Goal: Task Accomplishment & Management: Complete application form

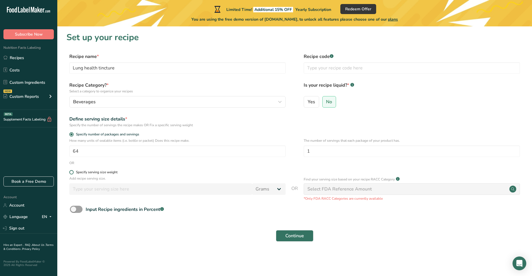
type input "64"
click at [71, 172] on span at bounding box center [71, 172] width 4 height 4
click at [71, 172] on input "Specify serving size weight" at bounding box center [71, 172] width 4 height 4
radio input "true"
radio input "false"
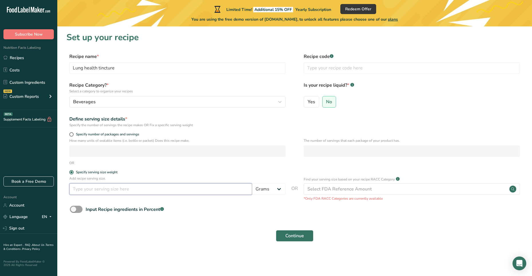
click at [152, 189] on input "number" at bounding box center [160, 188] width 183 height 11
click at [263, 191] on select "Grams kg mg mcg lb oz l mL fl oz tbsp tsp cup qt gallon" at bounding box center [269, 188] width 34 height 11
select select "18"
click at [252, 183] on select "Grams kg mg mcg lb oz l mL fl oz tbsp tsp cup qt gallon" at bounding box center [269, 188] width 34 height 11
select select "22"
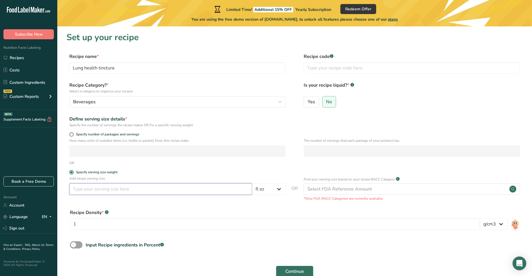
click at [110, 188] on input "number" at bounding box center [160, 188] width 183 height 11
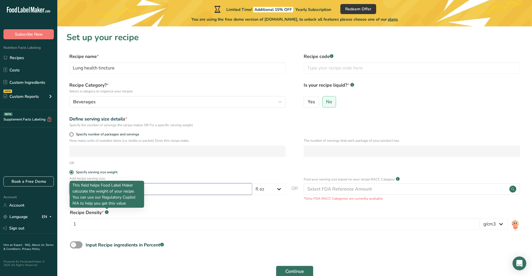
type input "2"
click at [107, 213] on rect at bounding box center [107, 212] width 4 height 4
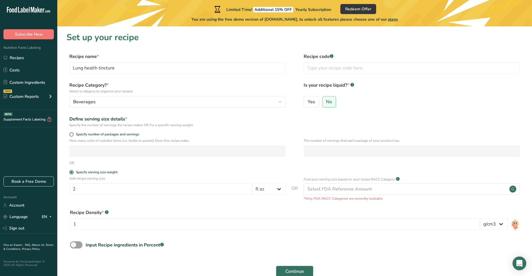
click at [107, 213] on rect at bounding box center [107, 212] width 4 height 4
click at [348, 189] on div "Select FDA Reference Amount" at bounding box center [339, 188] width 64 height 7
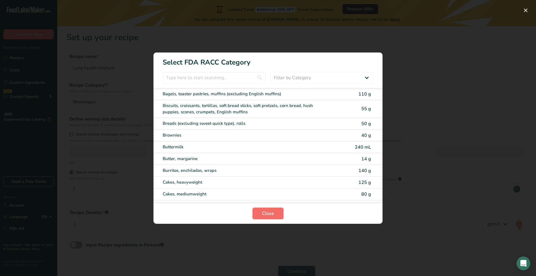
click at [277, 210] on button "Close" at bounding box center [268, 212] width 31 height 11
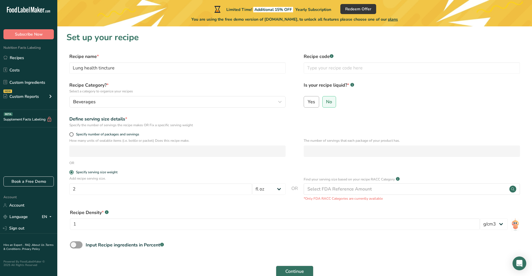
click at [315, 103] on label "Yes" at bounding box center [311, 101] width 15 height 11
click at [308, 103] on input "Yes" at bounding box center [306, 102] width 4 height 4
radio input "true"
radio input "false"
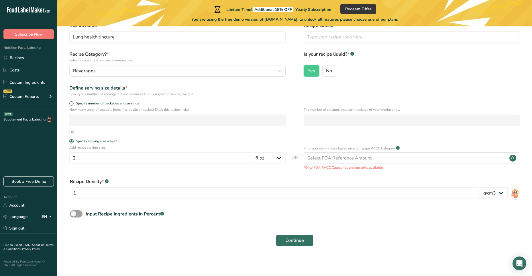
scroll to position [32, 0]
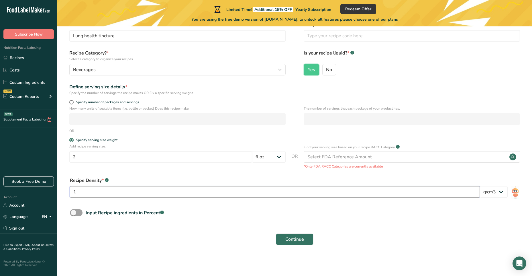
click at [253, 194] on input "1" at bounding box center [275, 191] width 410 height 11
click at [504, 193] on select "lb/ft3 g/cm3" at bounding box center [494, 191] width 28 height 11
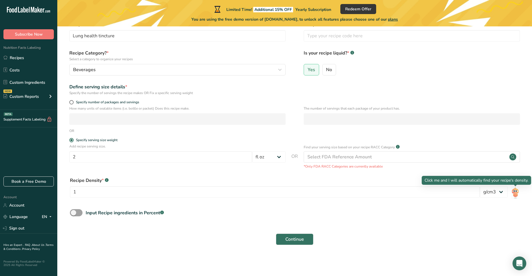
click at [517, 191] on img at bounding box center [515, 192] width 8 height 13
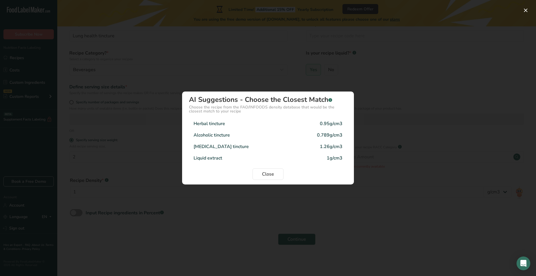
click at [222, 134] on div "Alcoholic tincture" at bounding box center [212, 135] width 36 height 7
type input "0.789"
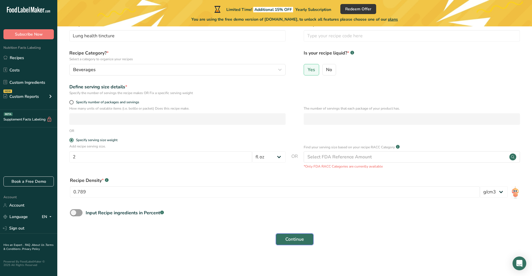
click at [295, 242] on span "Continue" at bounding box center [294, 239] width 19 height 7
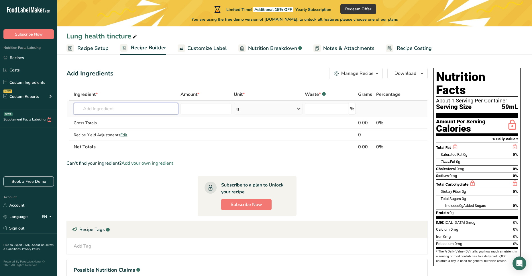
click at [117, 111] on input "text" at bounding box center [126, 108] width 104 height 11
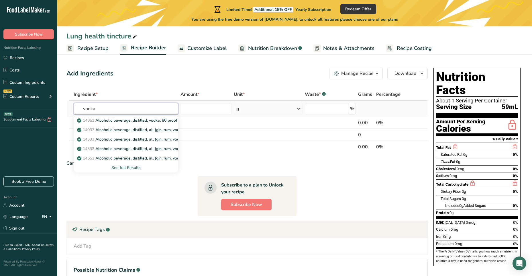
type input "vodka"
click at [122, 166] on div "See full Results" at bounding box center [125, 167] width 95 height 6
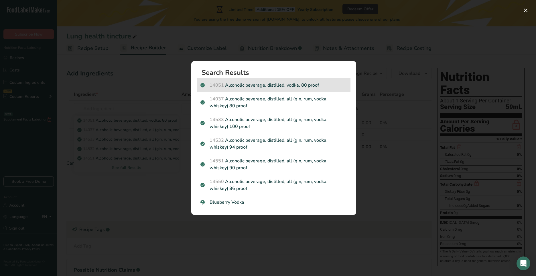
click at [284, 85] on p "14051 Alcoholic beverage, distilled, vodka, 80 proof" at bounding box center [274, 85] width 147 height 7
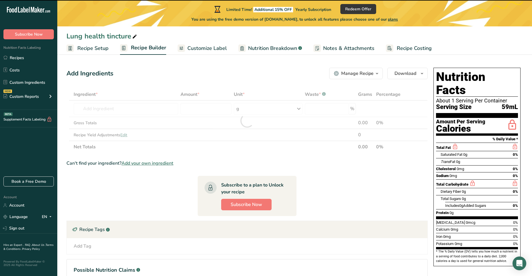
type input "0"
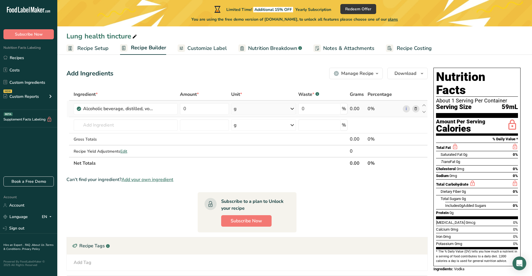
click at [262, 110] on div "g" at bounding box center [263, 108] width 65 height 11
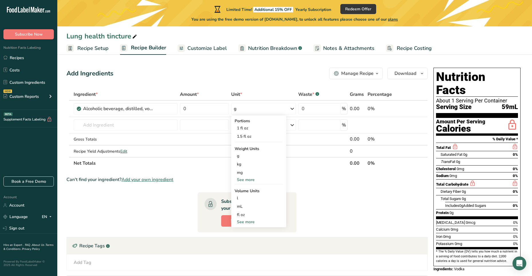
click at [303, 77] on div "Add Ingredients Manage Recipe Delete Recipe Duplicate Recipe Scale Recipe Save …" at bounding box center [246, 73] width 361 height 11
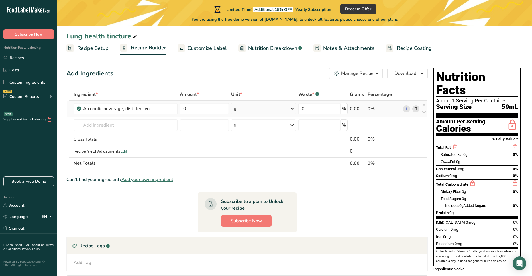
click at [279, 105] on div "g" at bounding box center [263, 108] width 65 height 11
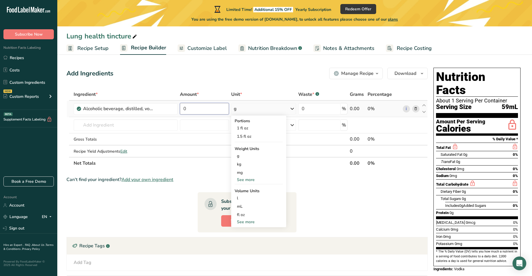
click at [211, 109] on input "0" at bounding box center [204, 108] width 49 height 11
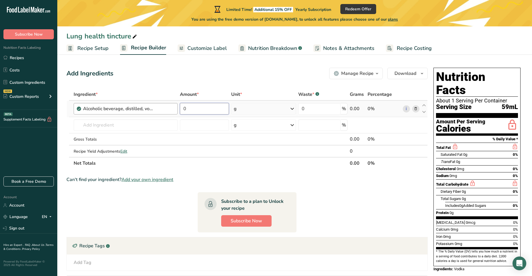
drag, startPoint x: 214, startPoint y: 109, endPoint x: 176, endPoint y: 111, distance: 37.9
click at [176, 111] on tr "Alcoholic beverage, distilled, vodka, 80 proof 0 g Portions 1 fl oz 1.5 fl oz W…" at bounding box center [247, 109] width 361 height 16
type input "1"
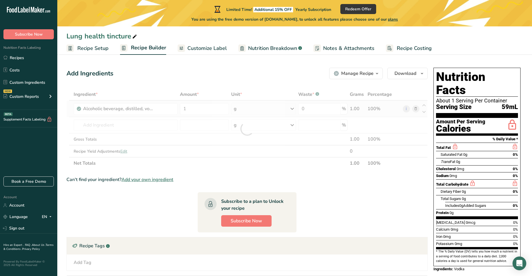
click at [263, 112] on div "Ingredient * Amount * Unit * Waste * .a-a{fill:#347362;}.b-a{fill:#fff;} Grams …" at bounding box center [246, 128] width 361 height 81
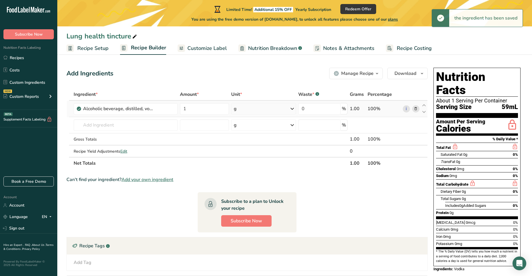
click at [291, 110] on icon at bounding box center [292, 108] width 7 height 10
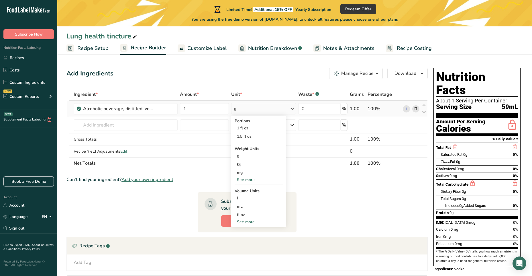
click at [244, 222] on div "See more" at bounding box center [259, 222] width 48 height 6
click at [246, 258] on div "gallon" at bounding box center [259, 256] width 44 height 6
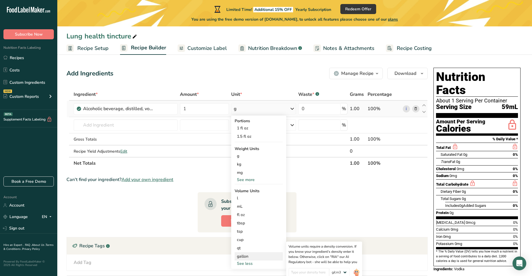
click at [250, 256] on div "gallon" at bounding box center [259, 256] width 44 height 6
click at [244, 254] on div "gallon" at bounding box center [259, 256] width 44 height 6
click at [328, 193] on section "Ingredient * Amount * Unit * Waste * .a-a{fill:#347362;}.b-a{fill:#fff;} Grams …" at bounding box center [246, 205] width 361 height 234
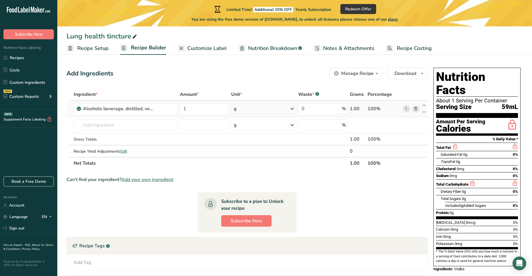
click at [291, 108] on icon at bounding box center [292, 108] width 7 height 10
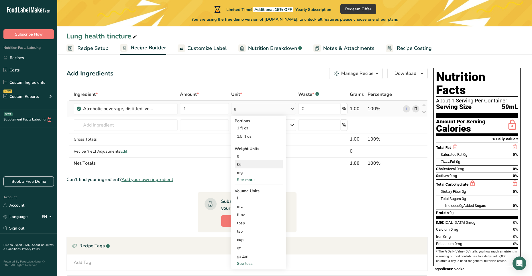
click at [248, 164] on div "kg" at bounding box center [259, 164] width 48 height 8
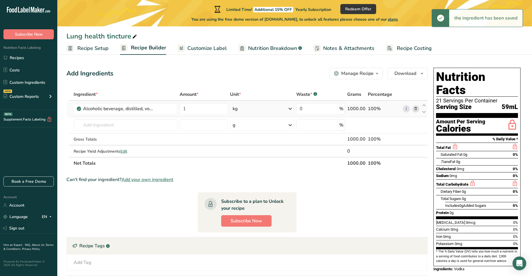
click at [289, 108] on icon at bounding box center [290, 108] width 7 height 10
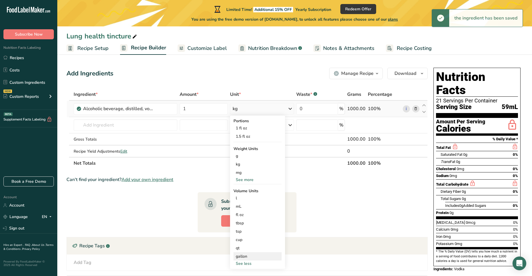
click at [242, 258] on div "gallon" at bounding box center [258, 256] width 44 height 6
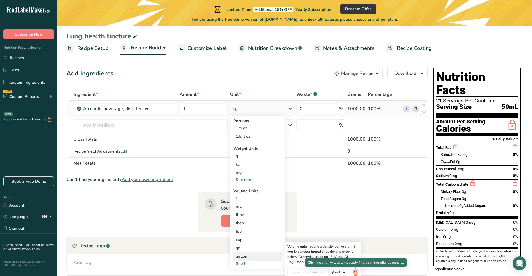
click at [358, 271] on img at bounding box center [355, 273] width 6 height 10
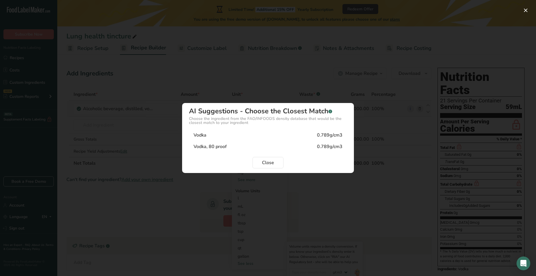
click at [330, 132] on div "0.789g/cm3" at bounding box center [330, 135] width 26 height 7
type input "0.789"
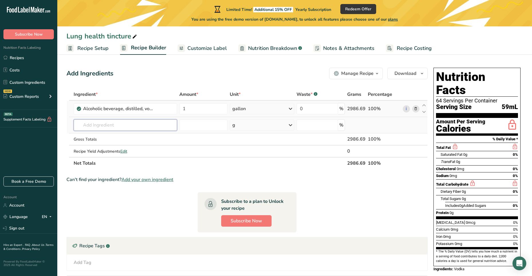
click at [136, 123] on input "text" at bounding box center [125, 124] width 103 height 11
type input "m"
type input "dried mullein leaf"
click at [115, 146] on div "Add your own ingredient" at bounding box center [125, 146] width 94 height 6
